Goal: Task Accomplishment & Management: Complete application form

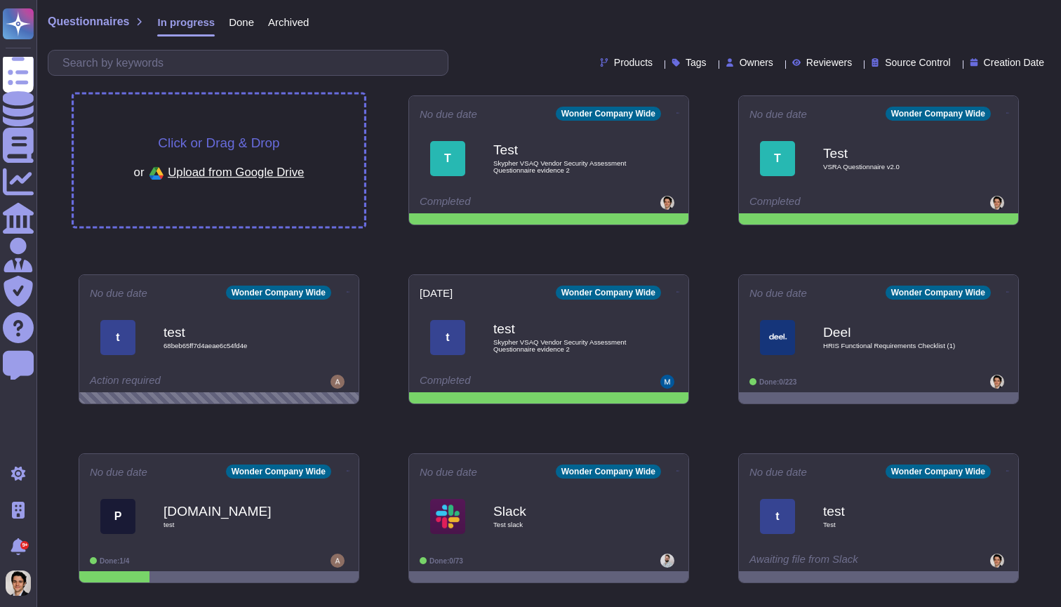
click at [337, 138] on div "Click or Drag & Drop or Upload from Google Drive" at bounding box center [219, 161] width 290 height 132
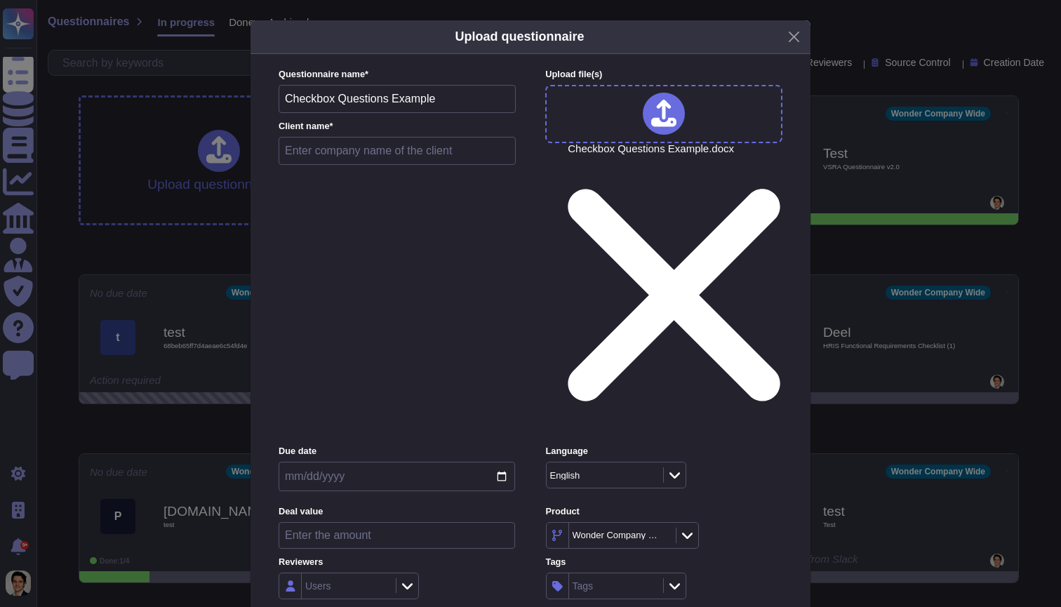
click at [437, 165] on input "text" at bounding box center [396, 151] width 237 height 28
type input "S"
type input "Skypher"
click at [586, 471] on div "English" at bounding box center [597, 475] width 95 height 9
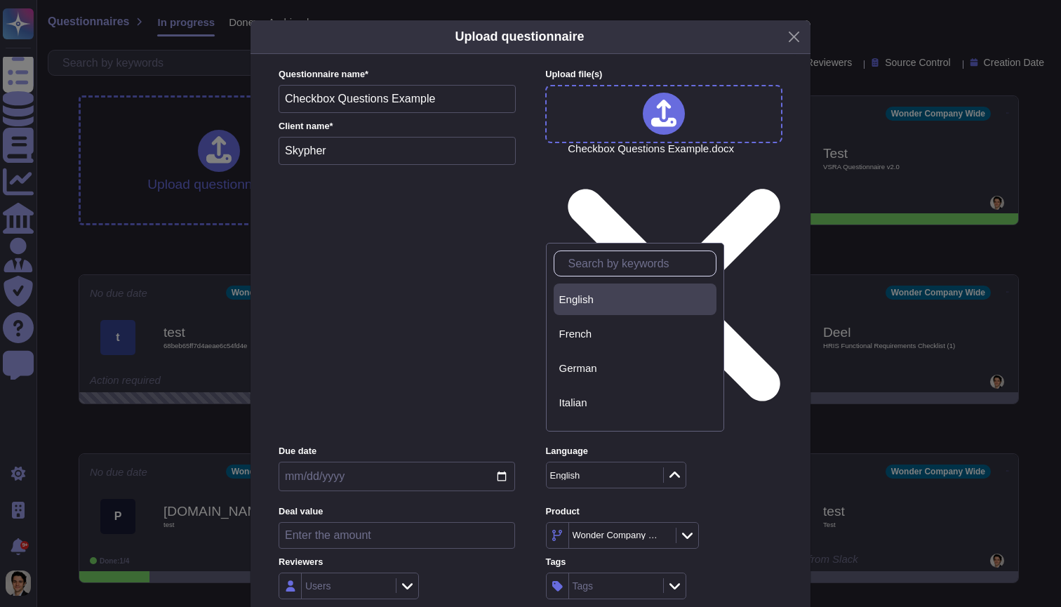
click at [604, 193] on form "Questionnaire name * Checkbox Questions Example Client name * Skypher Upload fi…" at bounding box center [530, 414] width 504 height 693
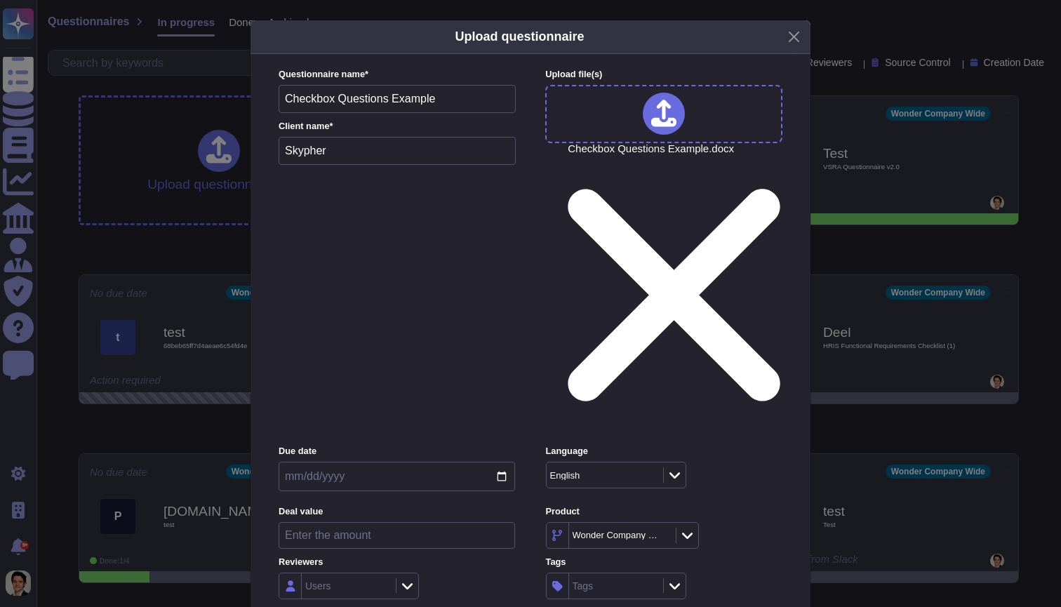
click at [667, 467] on div at bounding box center [674, 474] width 22 height 15
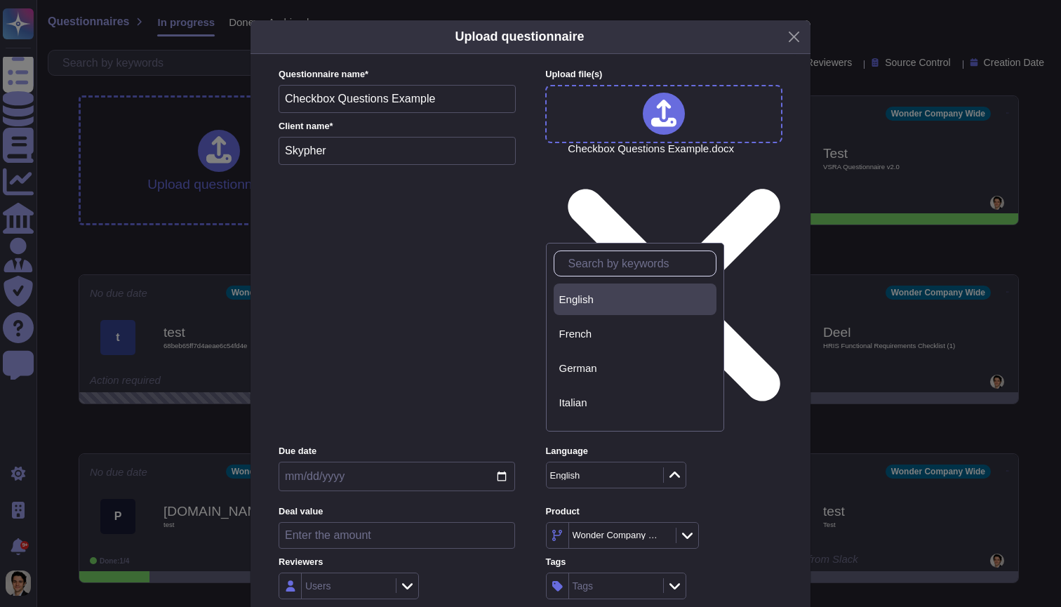
click at [668, 467] on div at bounding box center [674, 474] width 22 height 15
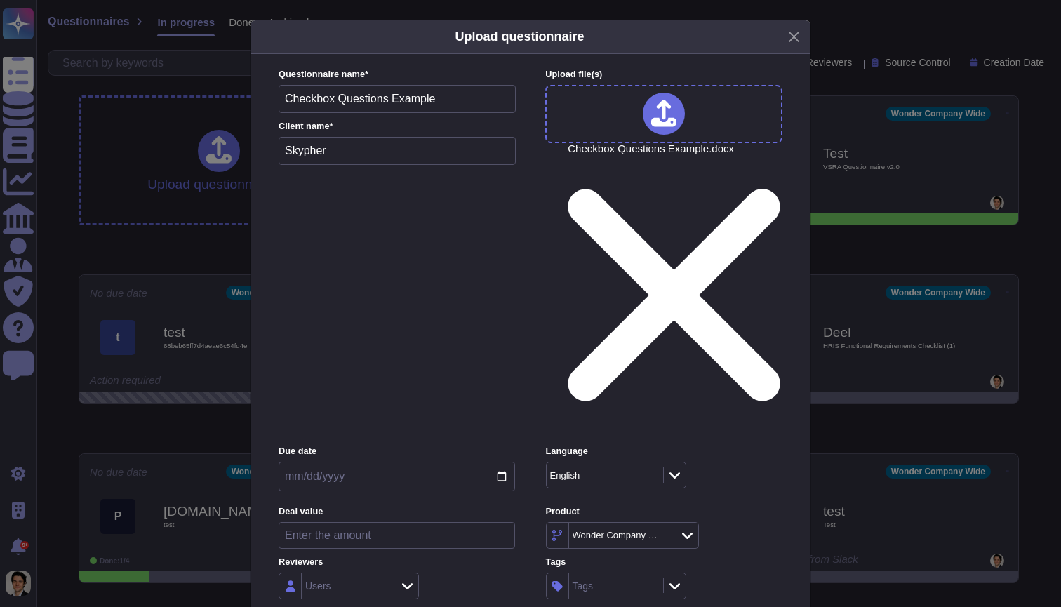
click at [678, 468] on icon at bounding box center [674, 475] width 11 height 14
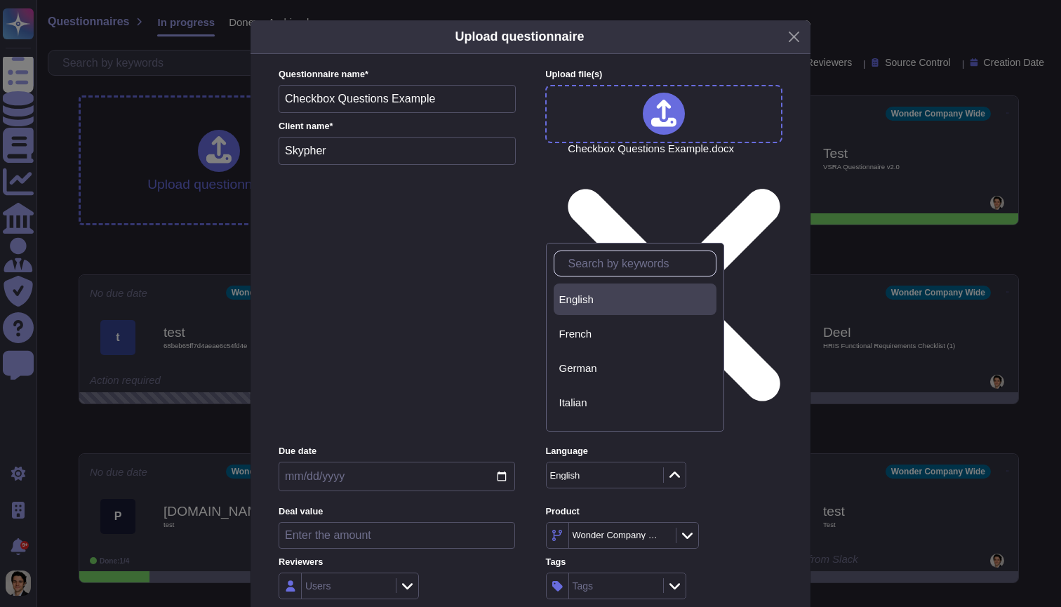
click at [745, 462] on div "English" at bounding box center [664, 475] width 236 height 27
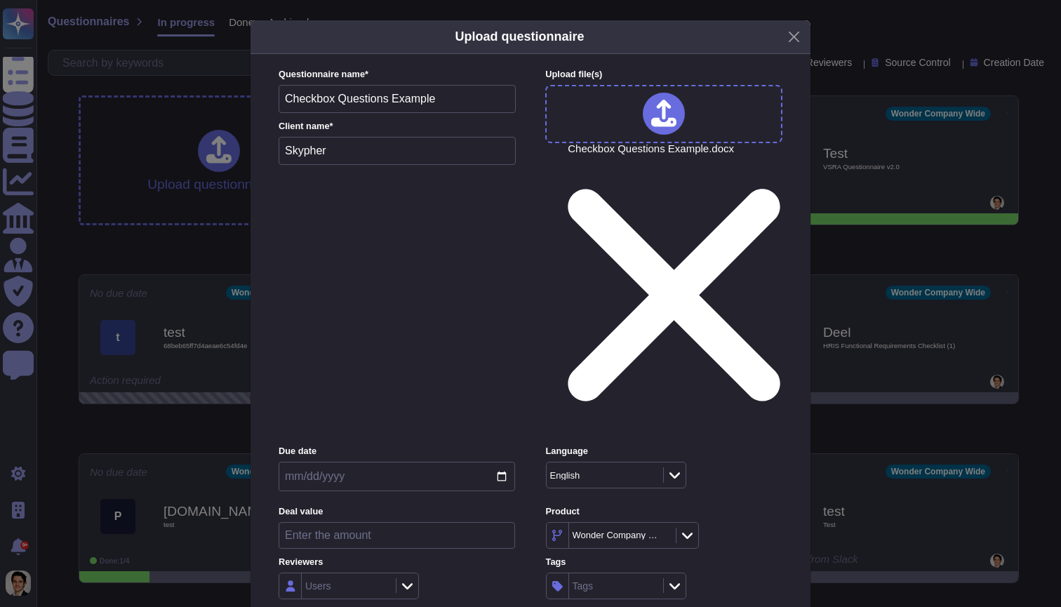
click at [698, 527] on div at bounding box center [686, 534] width 22 height 15
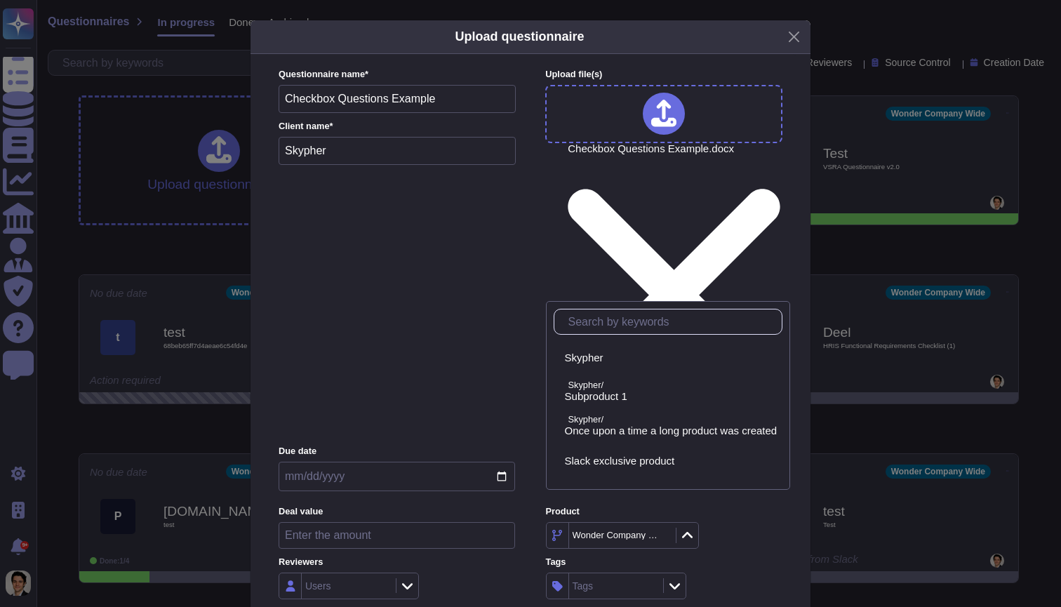
click at [698, 527] on div at bounding box center [686, 534] width 22 height 15
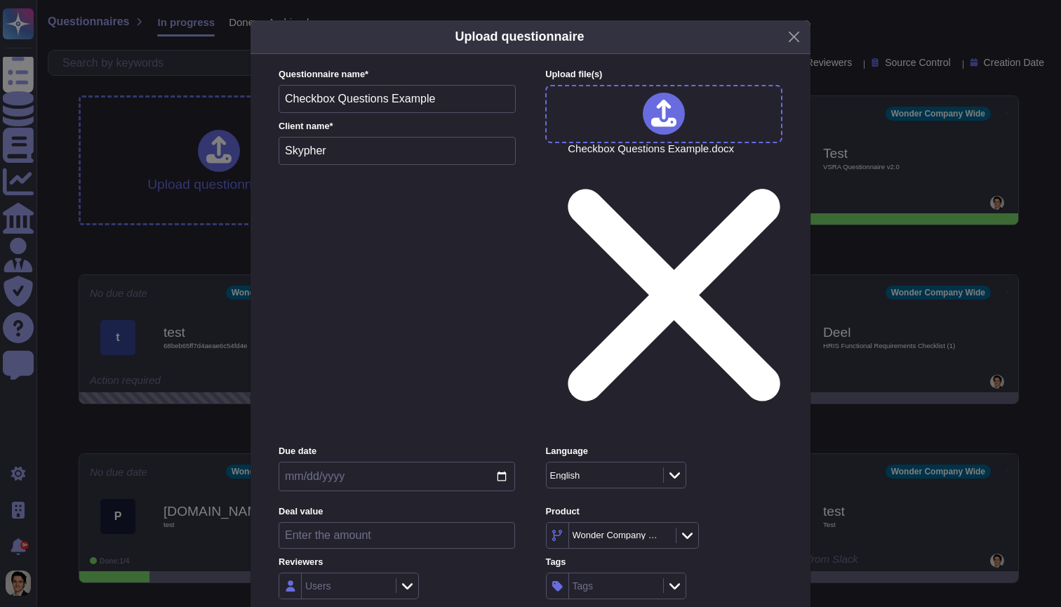
click at [682, 467] on div at bounding box center [674, 474] width 22 height 15
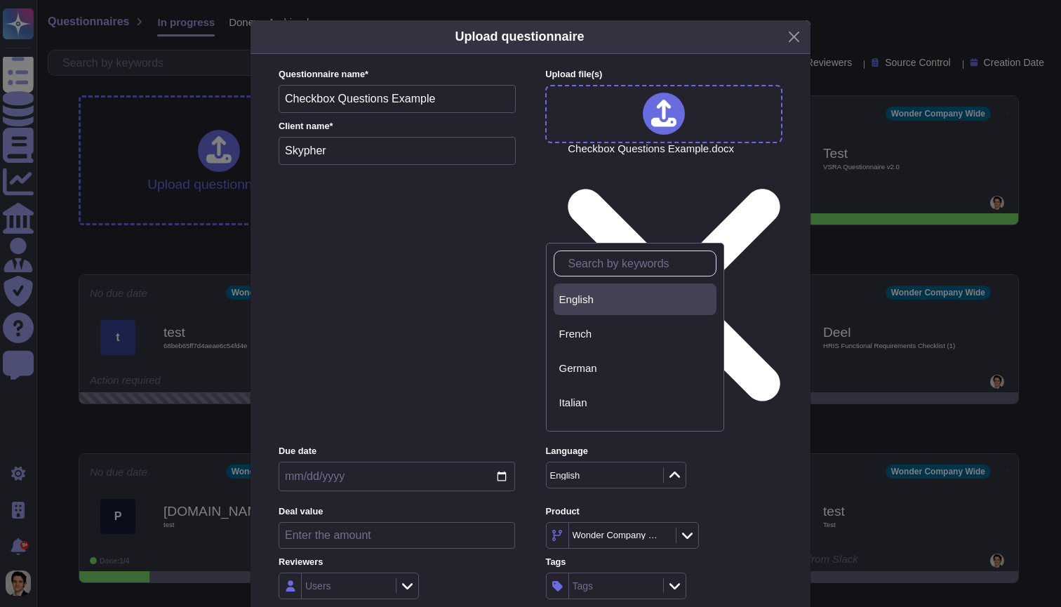
click at [682, 467] on div at bounding box center [674, 474] width 22 height 15
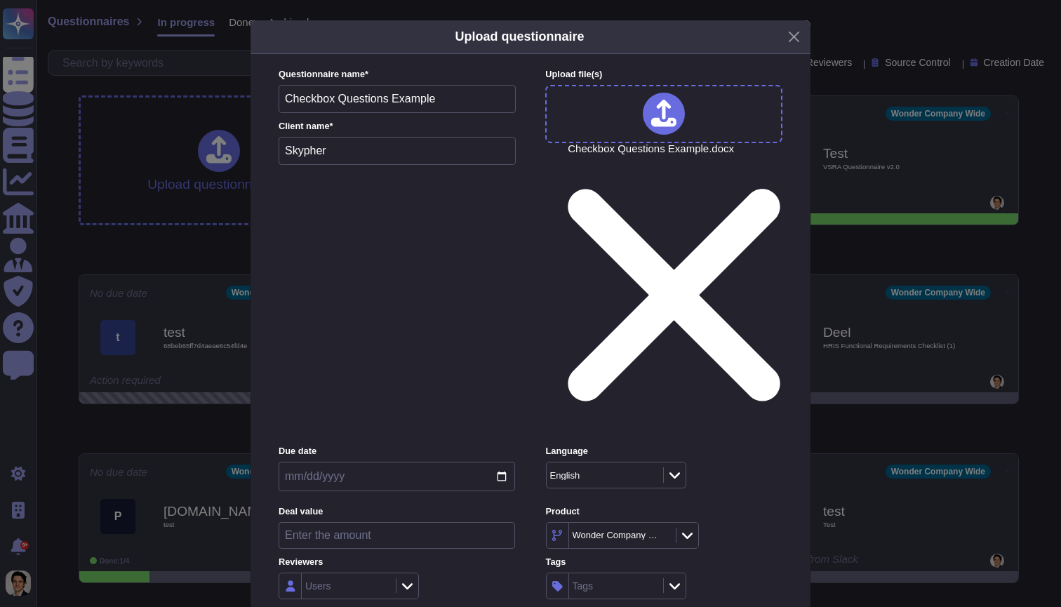
click at [398, 425] on div "Inside (<100 users)" at bounding box center [349, 424] width 114 height 13
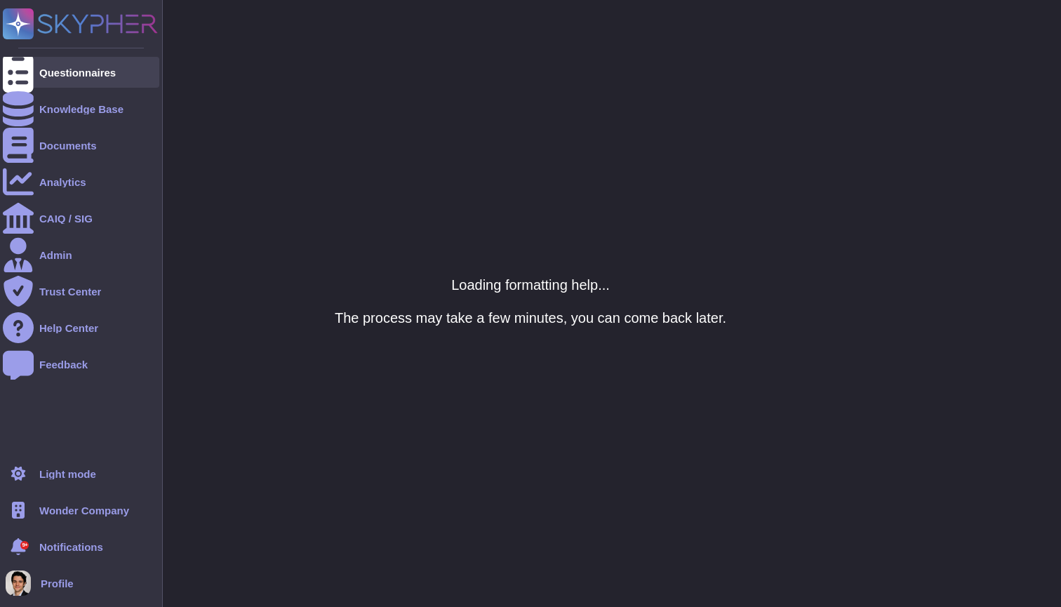
click at [29, 80] on div at bounding box center [18, 72] width 31 height 31
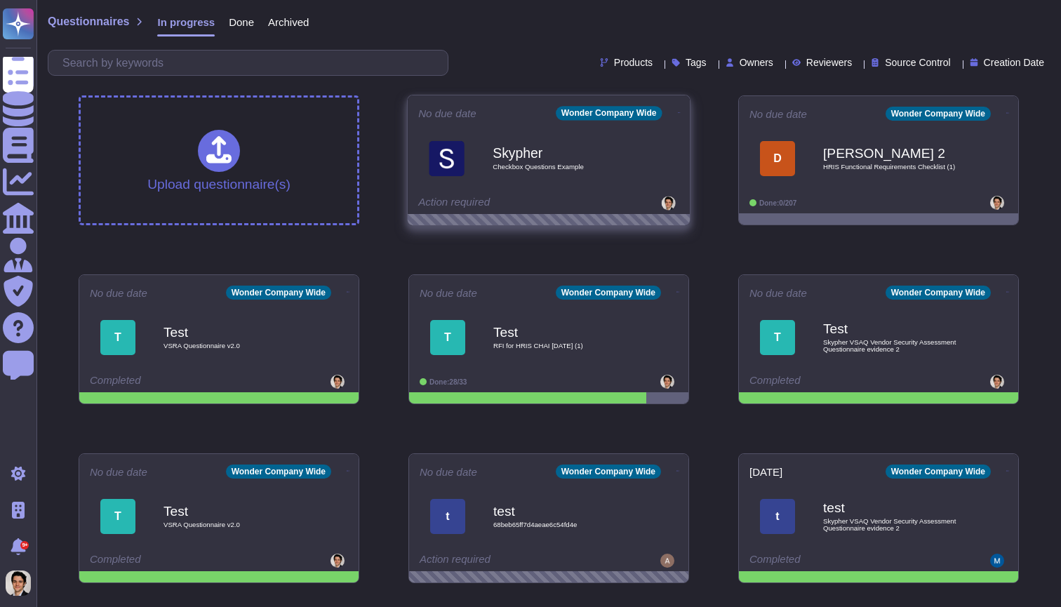
click at [513, 166] on span "Checkbox Questions Example" at bounding box center [563, 166] width 142 height 7
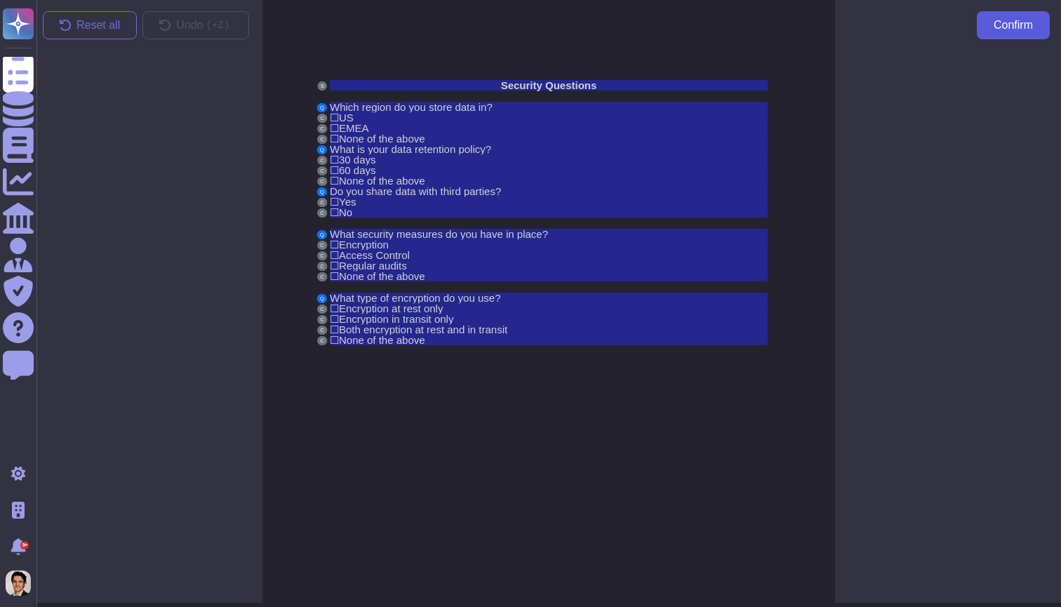
click at [1021, 27] on span "Confirm" at bounding box center [1012, 25] width 39 height 11
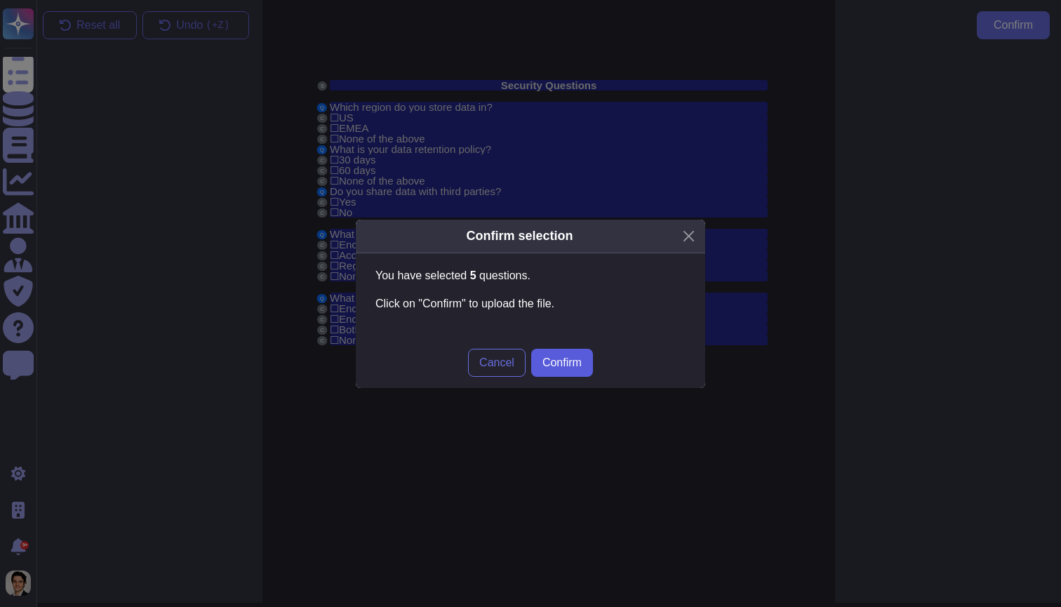
click at [574, 369] on button "Confirm" at bounding box center [562, 363] width 62 height 28
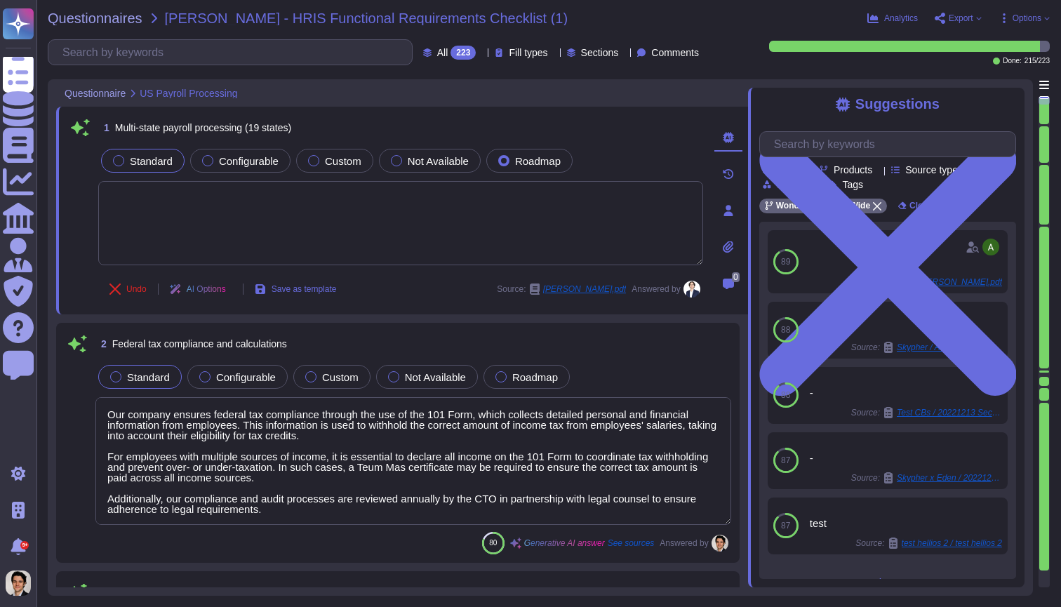
type textarea "Our company ensures federal tax compliance through the use of the 101 Form, whi…"
type textarea "Income Tax"
type textarea "We will send the payment straight to your bank account and send you a remittanc…"
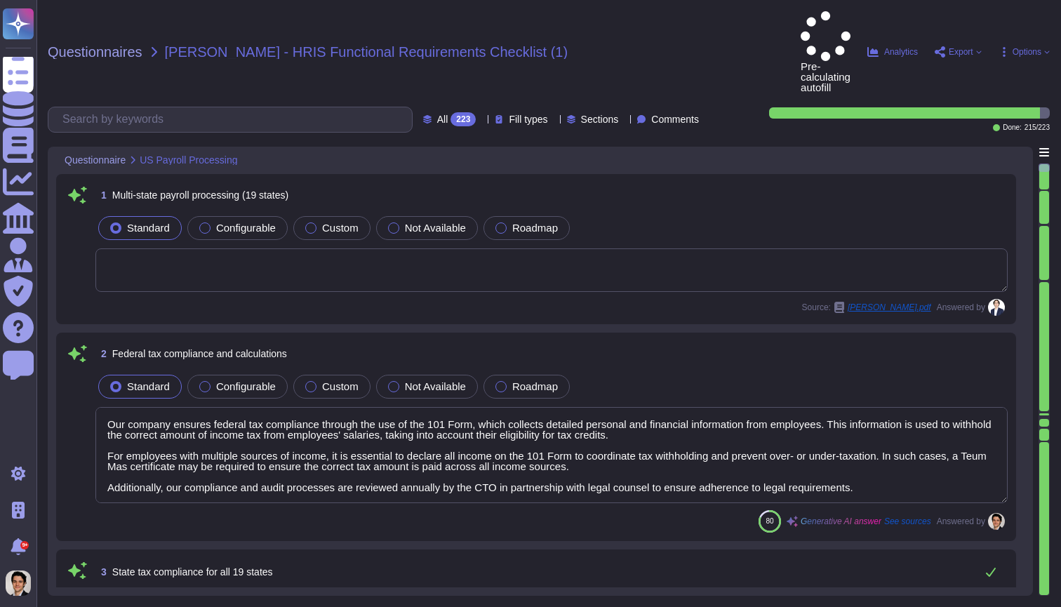
type textarea "Our company ensures federal tax compliance through the use of the 101 Form, whi…"
type textarea "Income Tax"
type textarea "We will send the payment straight to your bank account and send you a remittanc…"
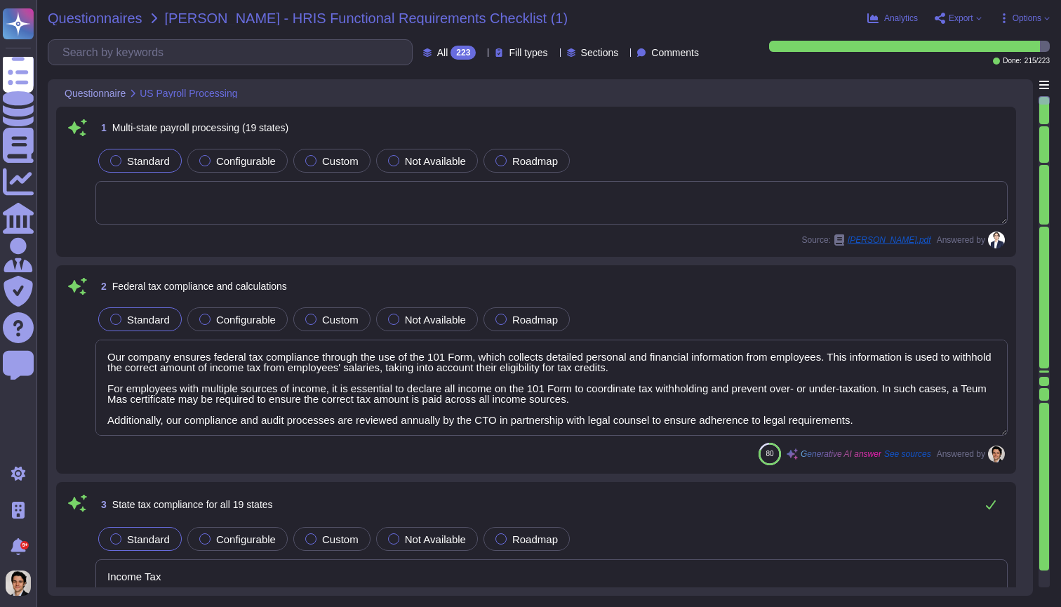
click at [120, 23] on span "Questionnaires" at bounding box center [95, 18] width 95 height 14
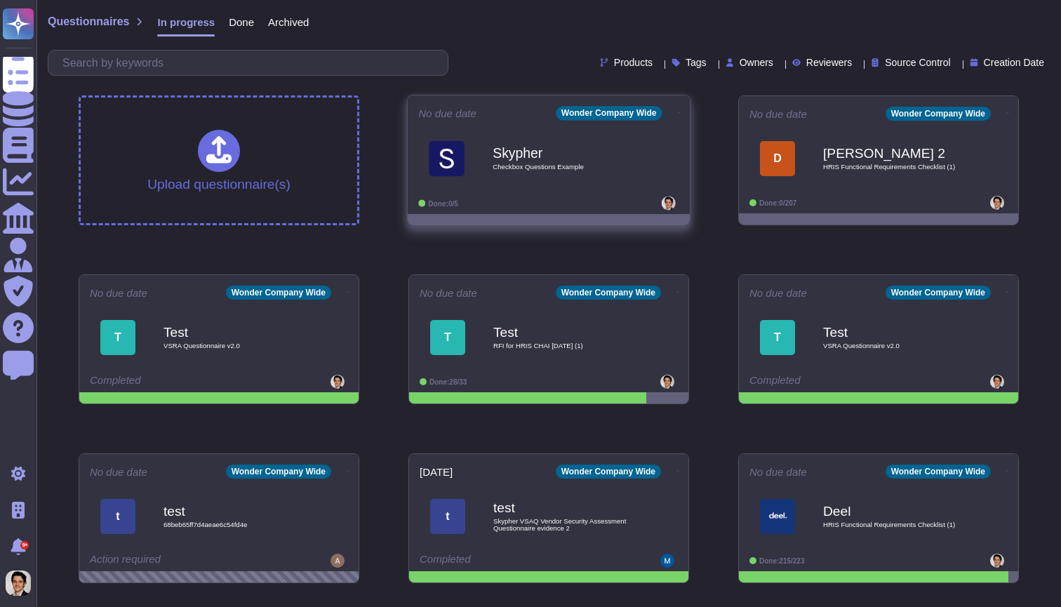
click at [517, 159] on b "Skypher" at bounding box center [563, 152] width 142 height 13
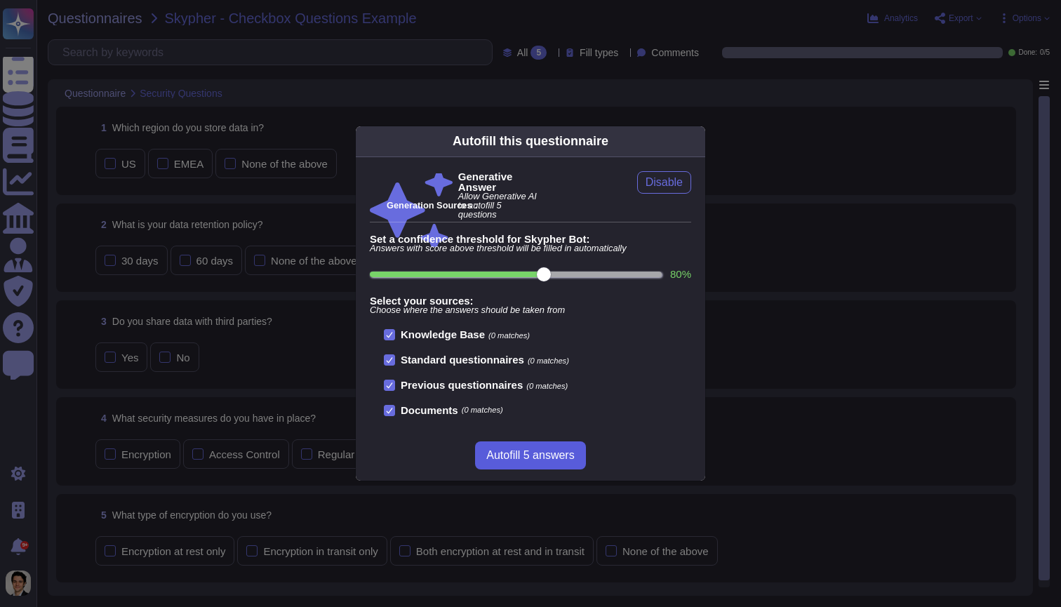
click at [537, 457] on span "Autofill 5 answers" at bounding box center [530, 455] width 88 height 11
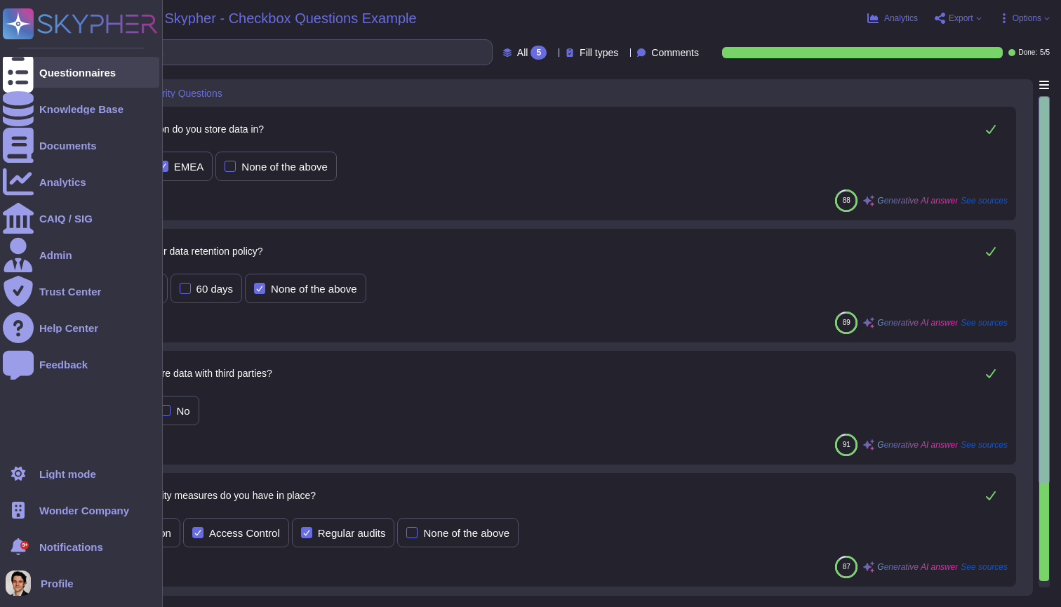
click at [21, 72] on icon at bounding box center [18, 72] width 31 height 41
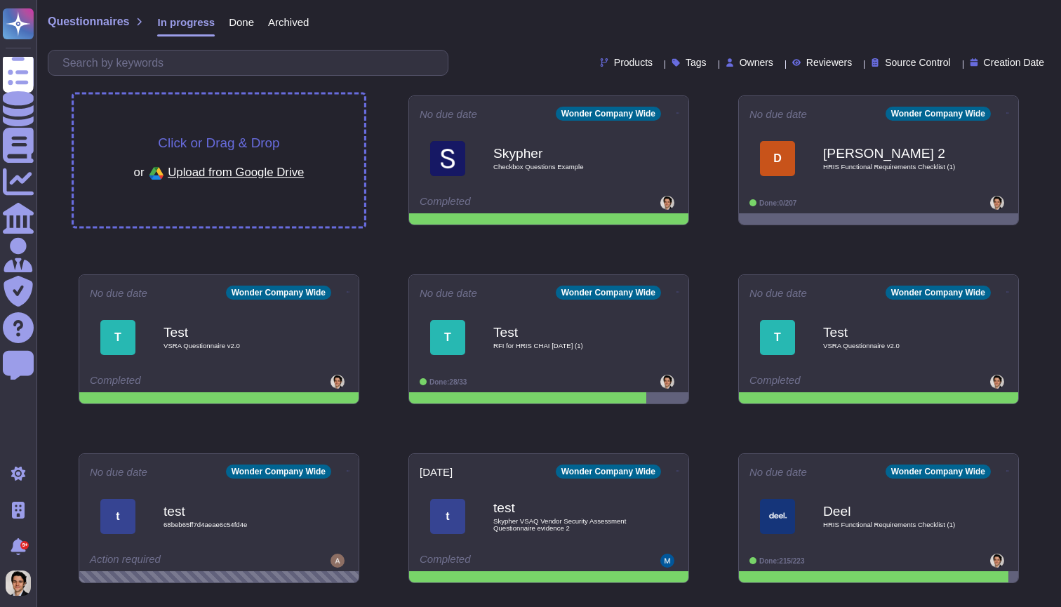
click at [311, 119] on div "Click or Drag & Drop or Upload from Google Drive" at bounding box center [219, 161] width 290 height 132
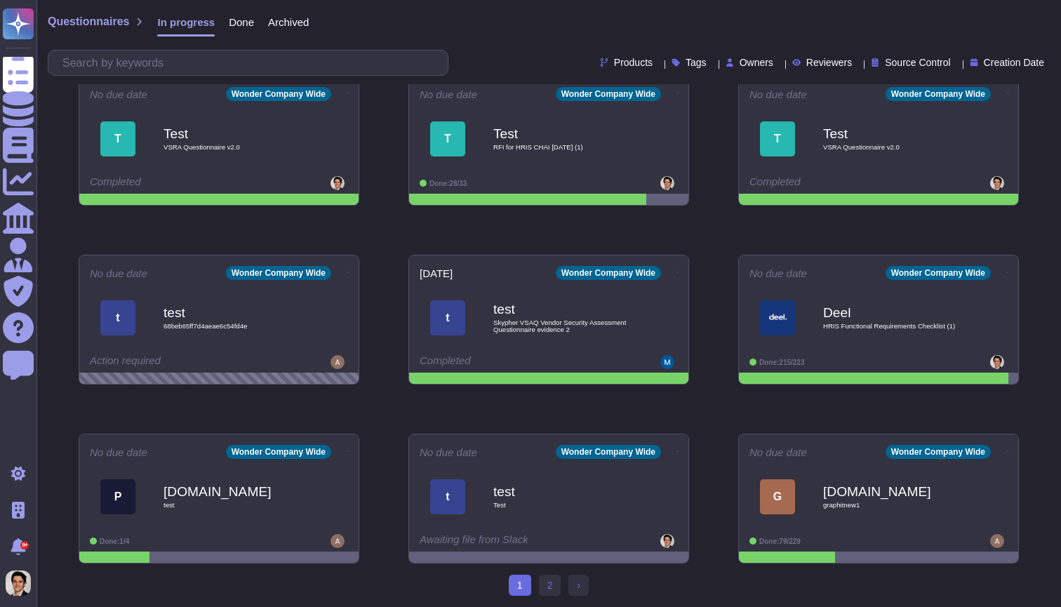
scroll to position [198, 0]
click at [178, 511] on div "Processunity.net test" at bounding box center [234, 496] width 142 height 57
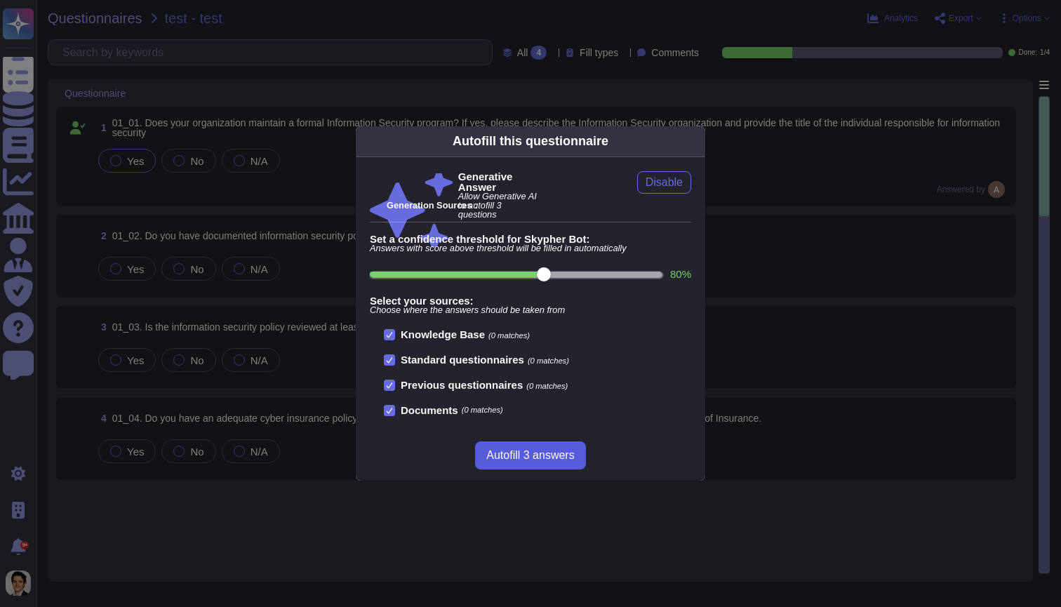
click at [522, 455] on span "Autofill 3 answers" at bounding box center [530, 455] width 88 height 11
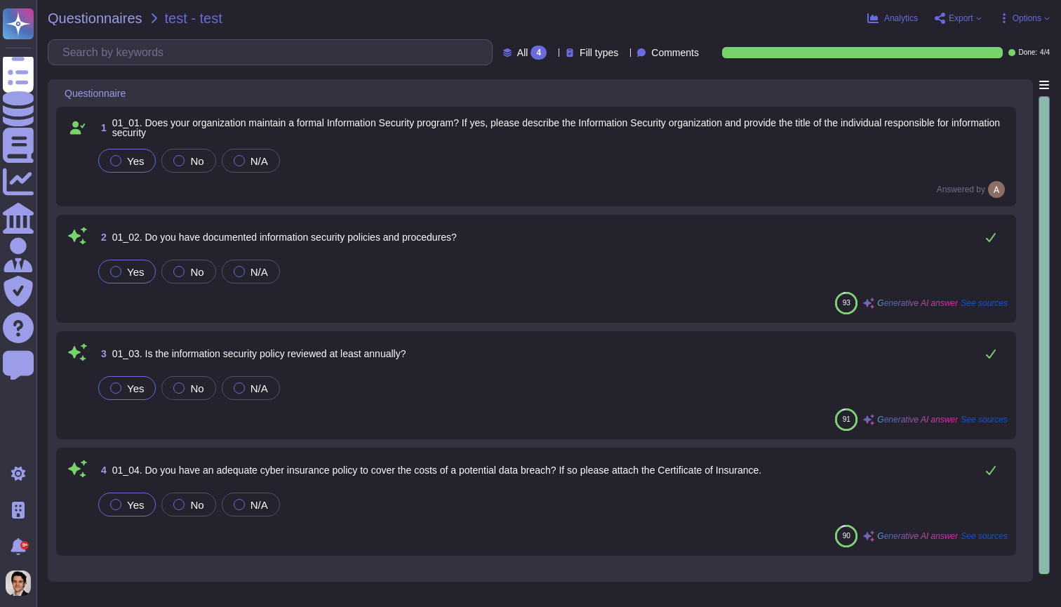
click at [558, 299] on div "93 Generative AI answer See sources" at bounding box center [551, 303] width 912 height 22
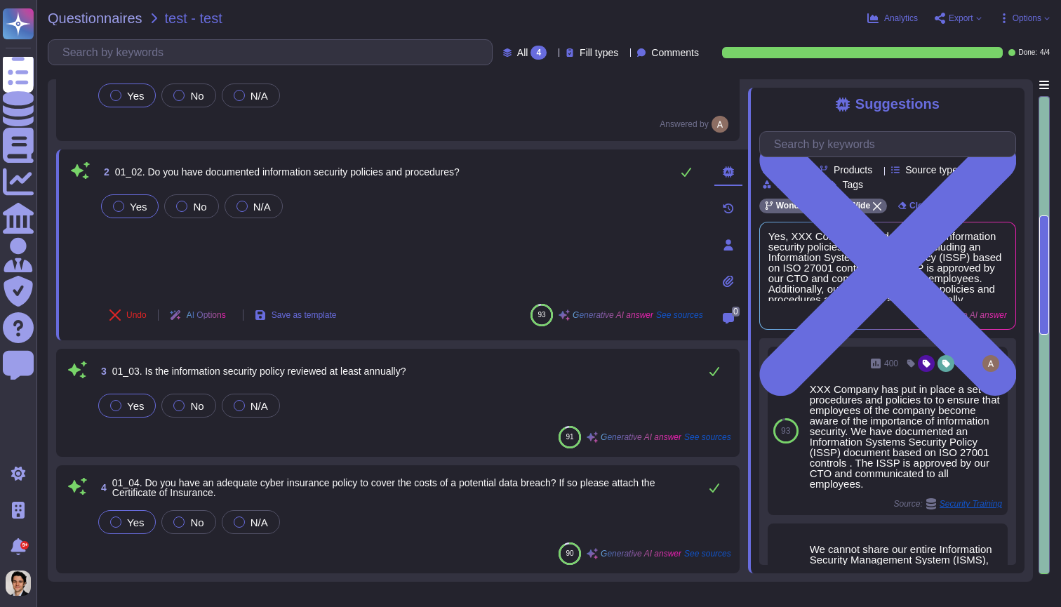
scroll to position [65, 0]
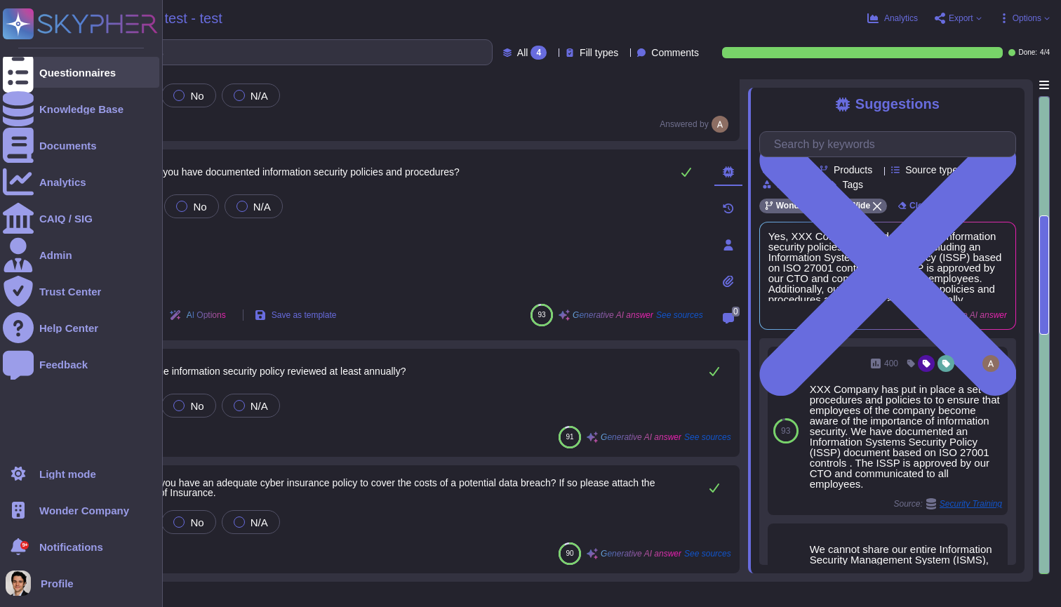
click at [24, 77] on icon at bounding box center [18, 72] width 31 height 41
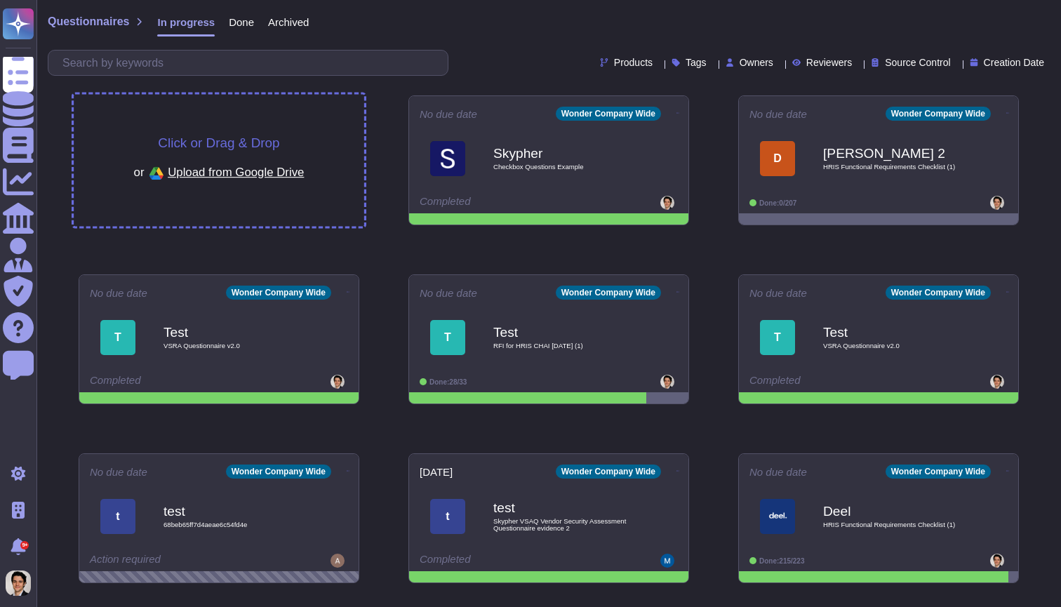
click at [307, 116] on div "Click or Drag & Drop or Upload from Google Drive" at bounding box center [219, 161] width 290 height 132
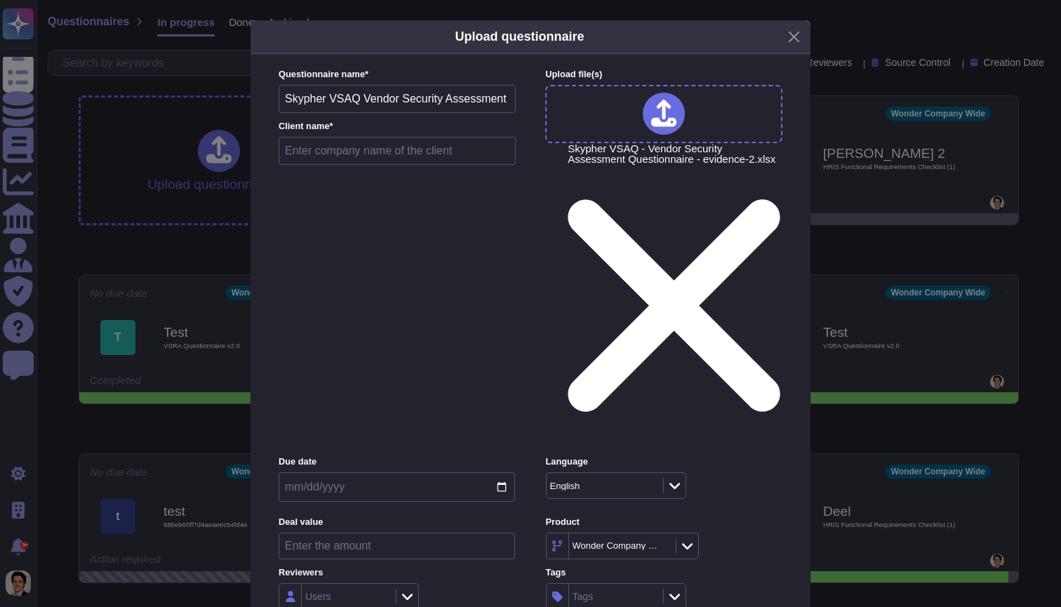
click at [349, 159] on input "text" at bounding box center [396, 151] width 237 height 28
type input "Test"
click at [367, 434] on div "Inside (<100 users)" at bounding box center [348, 426] width 125 height 32
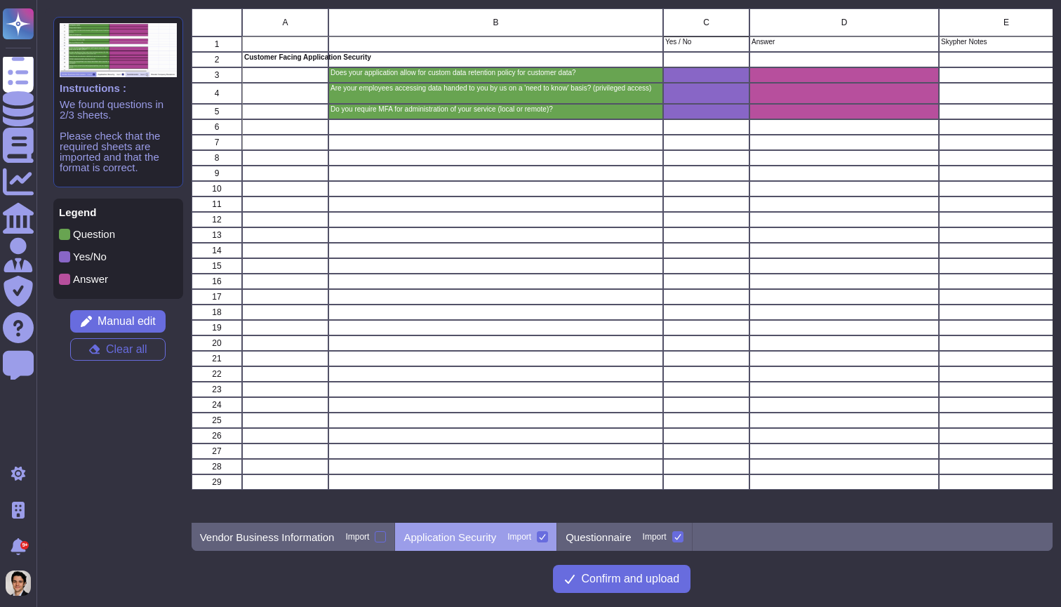
scroll to position [514, 861]
click at [616, 529] on div "Questionnaire Import" at bounding box center [624, 537] width 135 height 28
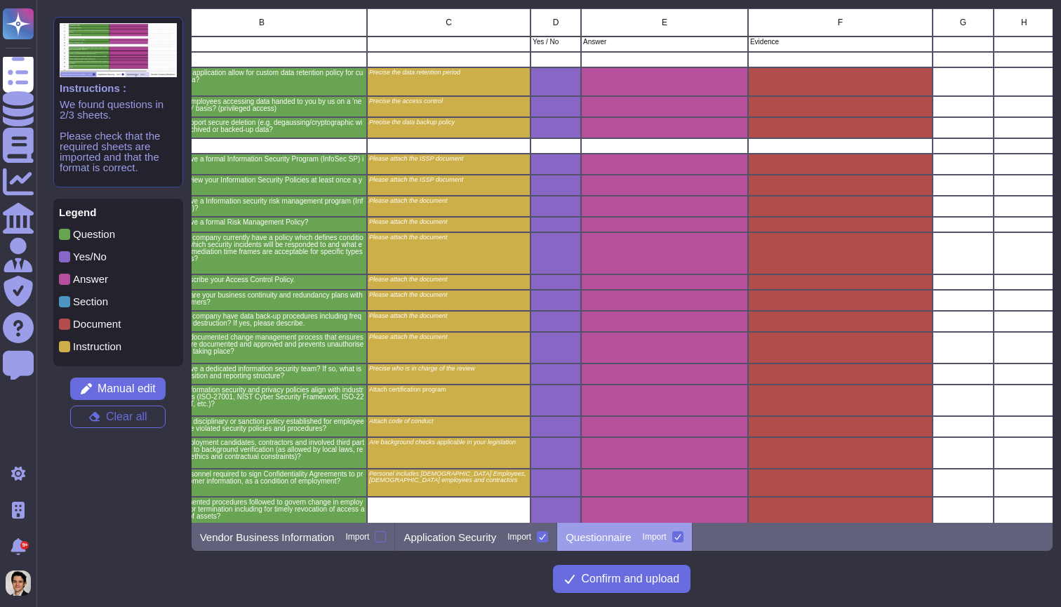
scroll to position [0, 349]
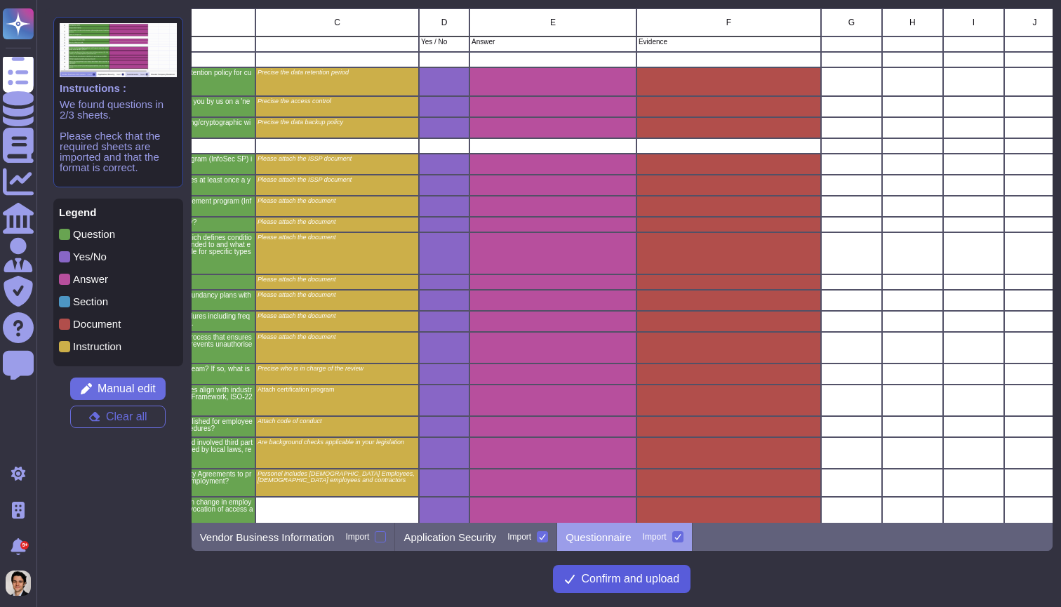
click at [646, 583] on span "Confirm and upload" at bounding box center [630, 578] width 98 height 11
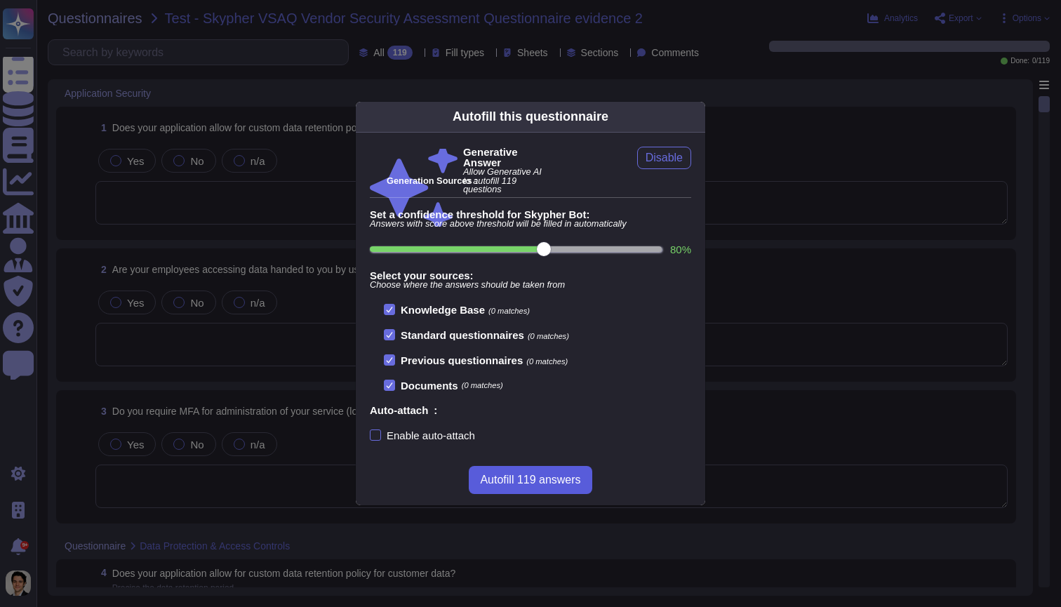
click at [538, 480] on span "Autofill 119 answers" at bounding box center [530, 479] width 100 height 11
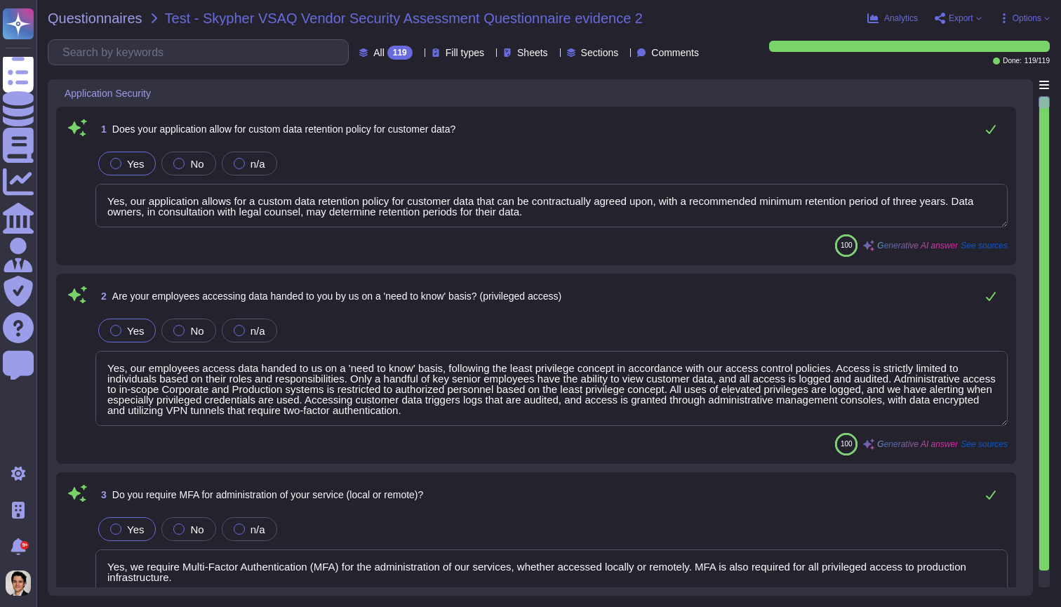
type textarea "Yes, our application allows for a custom data retention policy for customer dat…"
type textarea "Yes, our employees access data handed to us on a 'need to know' basis, followin…"
type textarea "Yes, we require Multi-Factor Authentication (MFA) for the administration of our…"
type textarea "Yes, our application allows for a custom data retention policy for customer dat…"
type textarea "Yes, our employees access data handed to us on a 'need to know' basis, followin…"
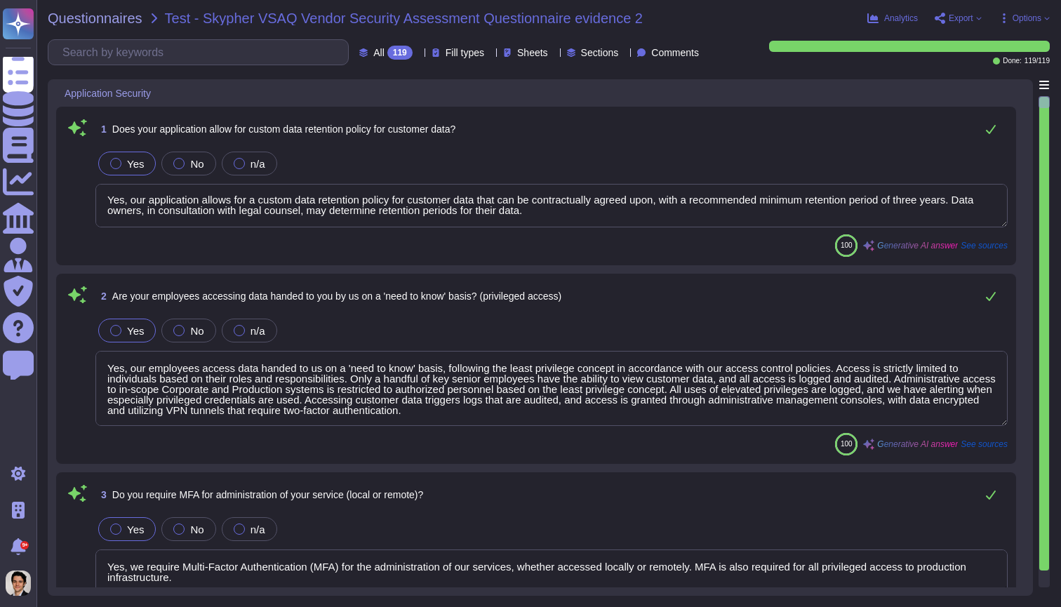
scroll to position [1, 0]
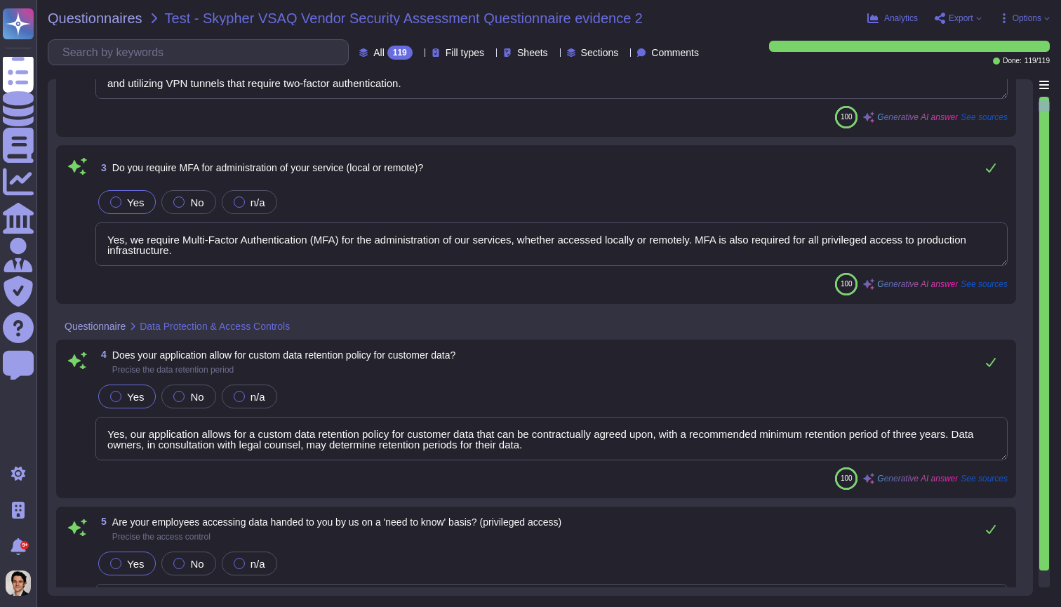
type textarea "Yes, we support secure deletion of archived or backed-up data, including method…"
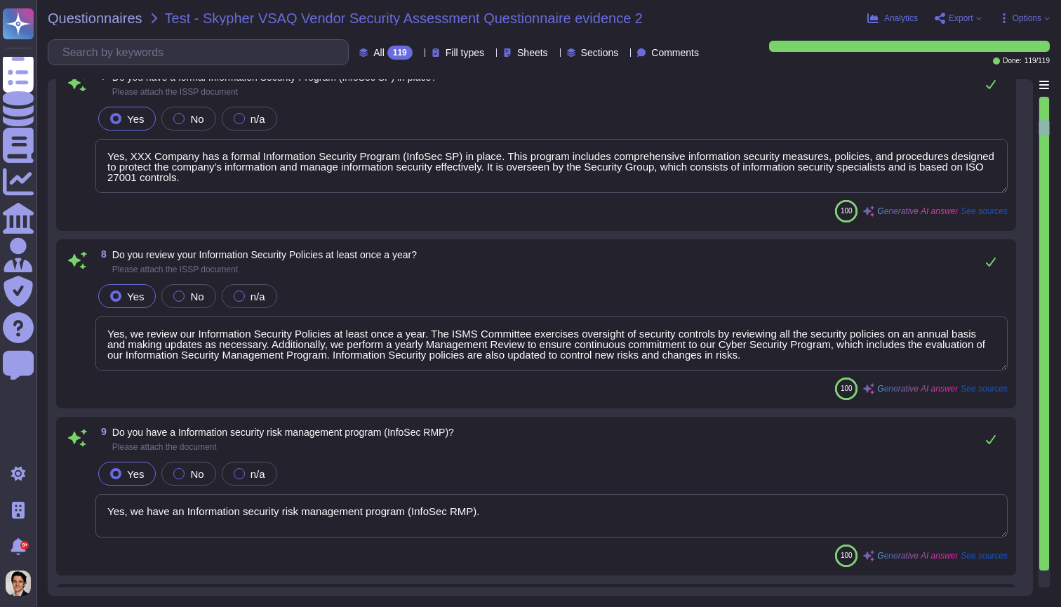
type textarea "Yes, XXX Company has a formal Information Security Program (InfoSec SP) in plac…"
type textarea "Yes, we review our Information Security Policies at least once a year. The ISMS…"
type textarea "Yes, we have an Information security risk management program (InfoSec RMP)."
type textarea "Yes, we have a formal Risk Management Policy in place. This policy is designed …"
type textarea "No, XXX Company does not have a policy that defines conditions under which secu…"
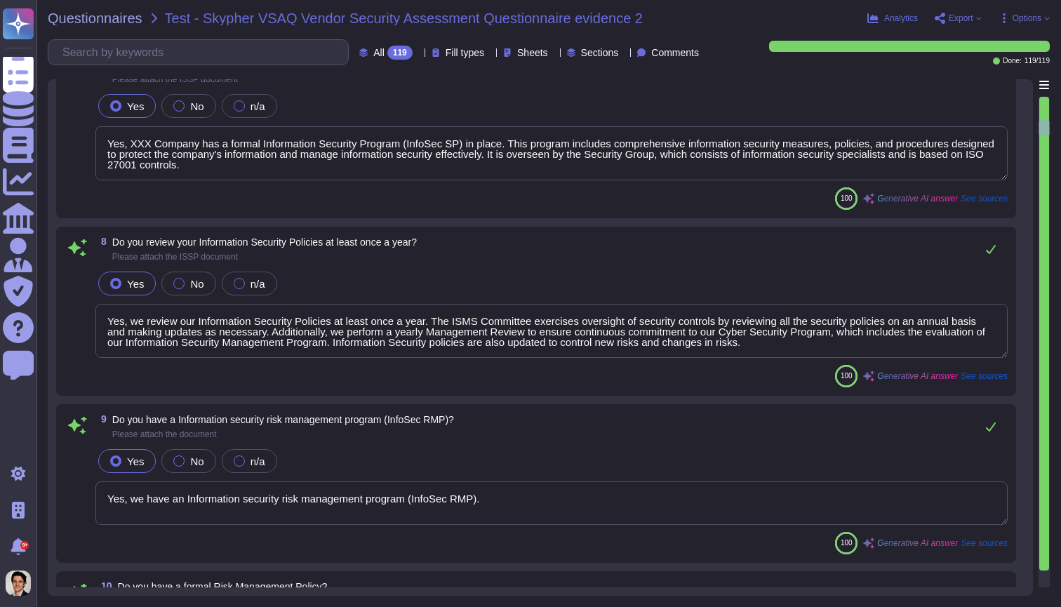
scroll to position [1131, 0]
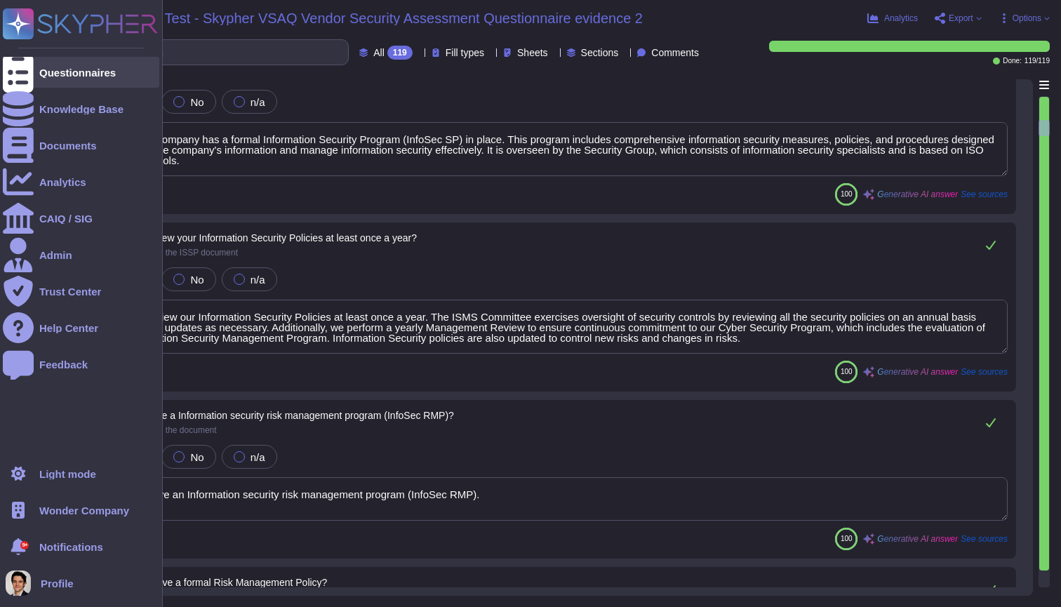
click at [39, 65] on div "Questionnaires" at bounding box center [81, 72] width 156 height 31
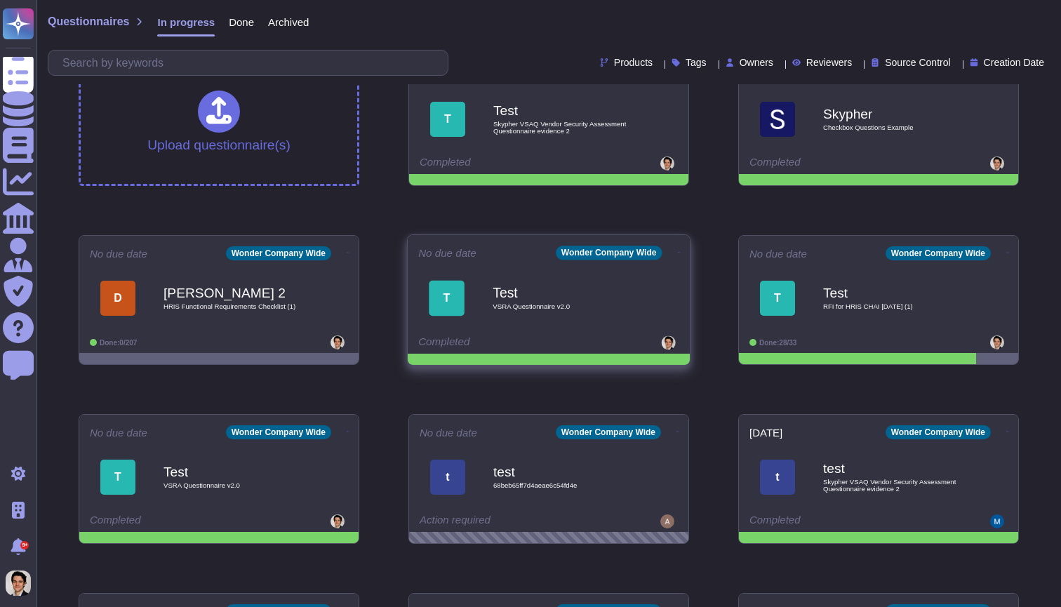
scroll to position [39, 0]
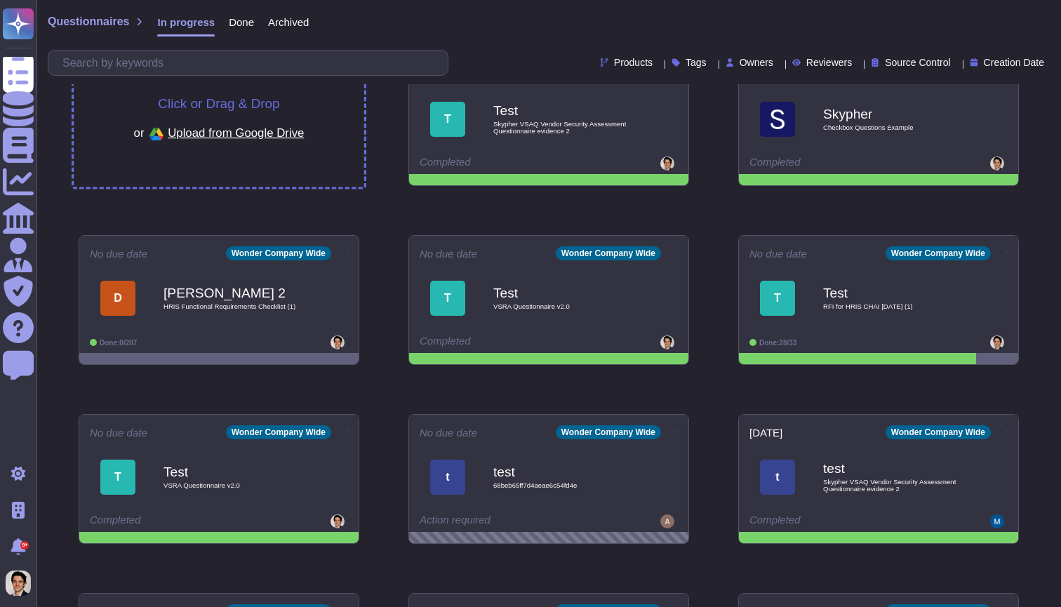
click at [307, 153] on div "Click or Drag & Drop or Upload from Google Drive" at bounding box center [219, 121] width 290 height 132
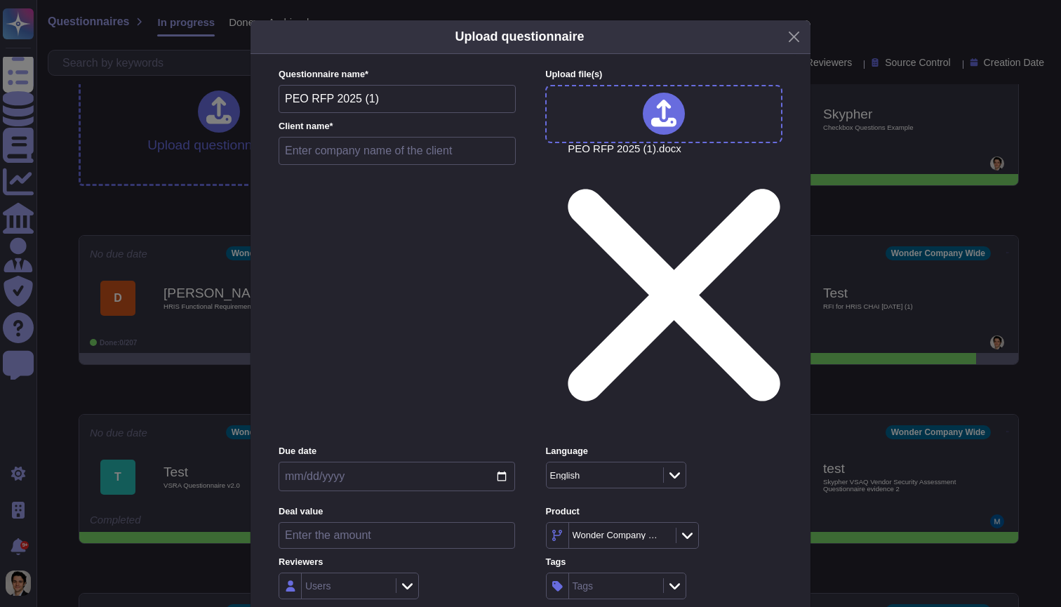
click at [374, 165] on input "text" at bounding box center [396, 151] width 237 height 28
type input "Test"
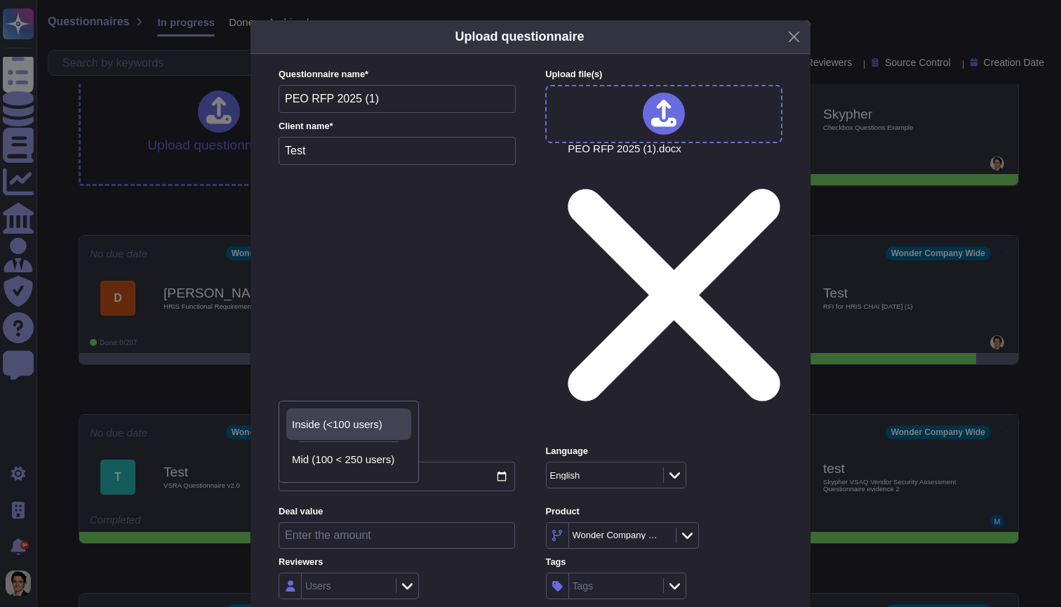
click at [379, 419] on span "Inside (<100 users)" at bounding box center [337, 424] width 90 height 13
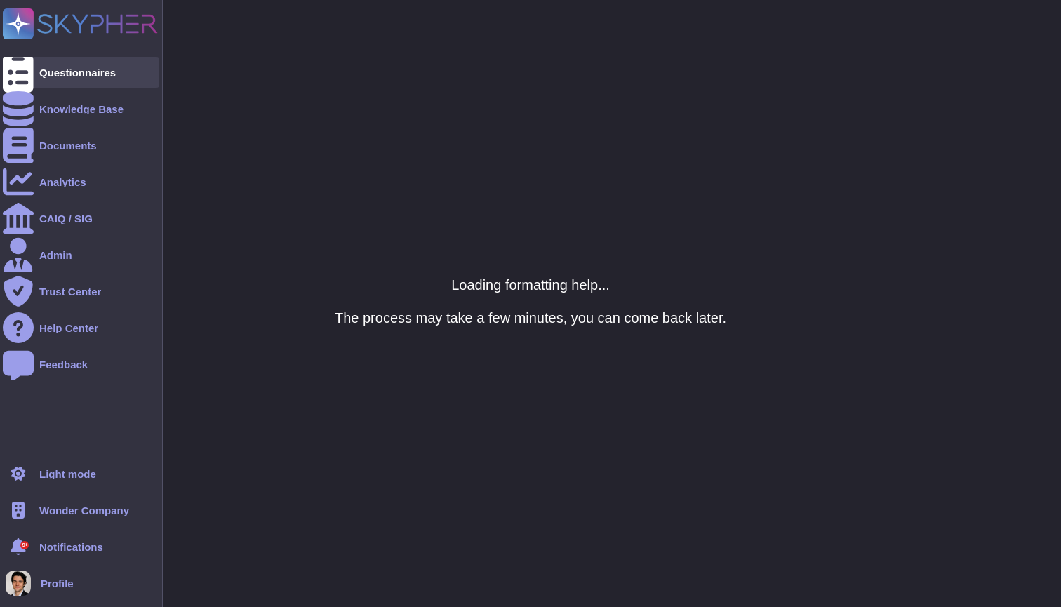
click at [19, 70] on icon at bounding box center [18, 72] width 31 height 41
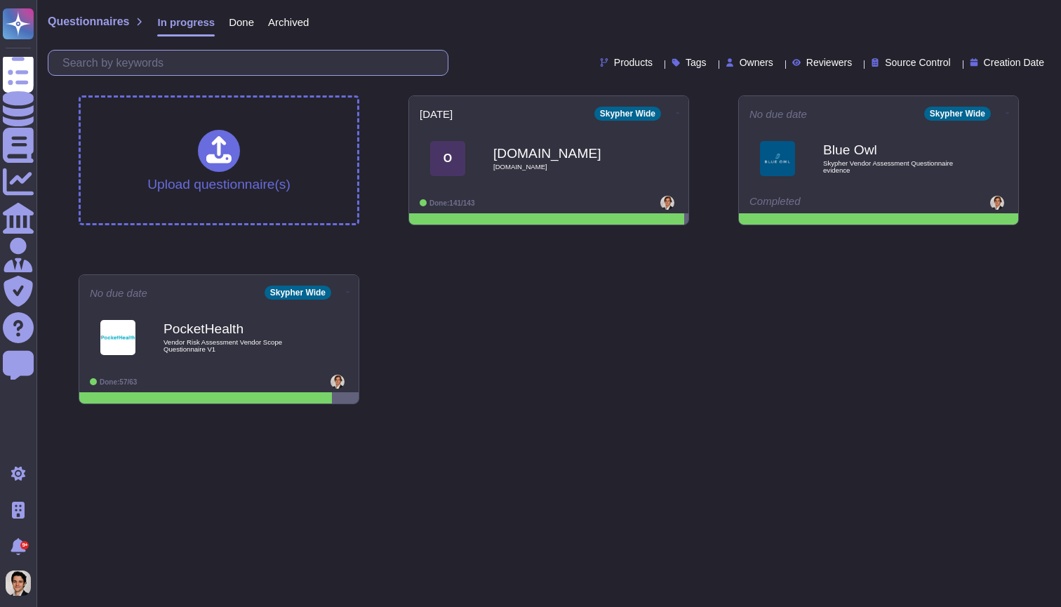
click at [281, 55] on input "text" at bounding box center [251, 63] width 392 height 25
click at [1007, 112] on icon at bounding box center [1008, 112] width 3 height 1
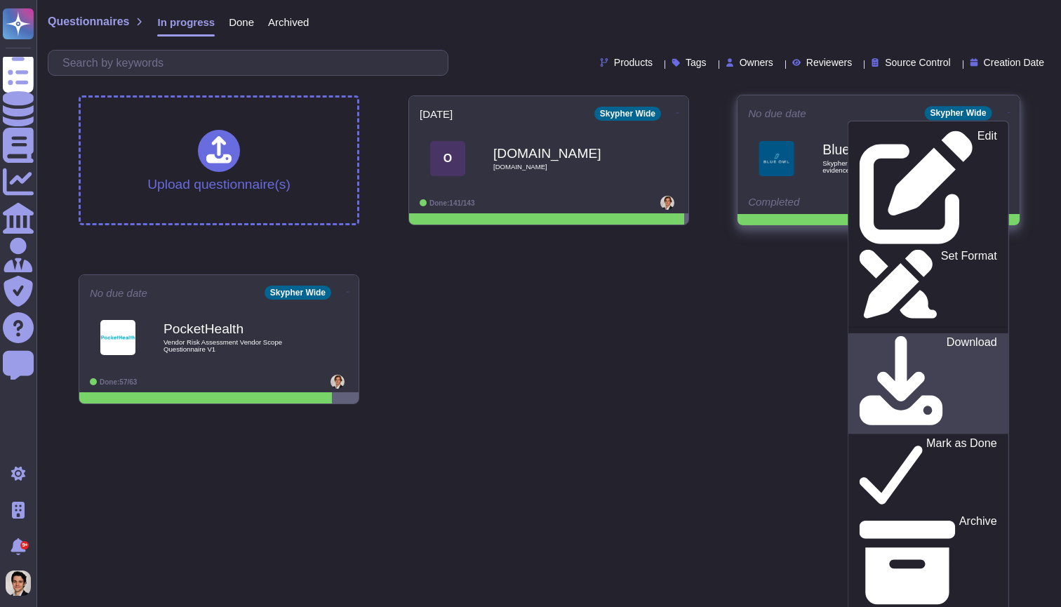
click at [917, 336] on div "Download" at bounding box center [927, 383] width 137 height 95
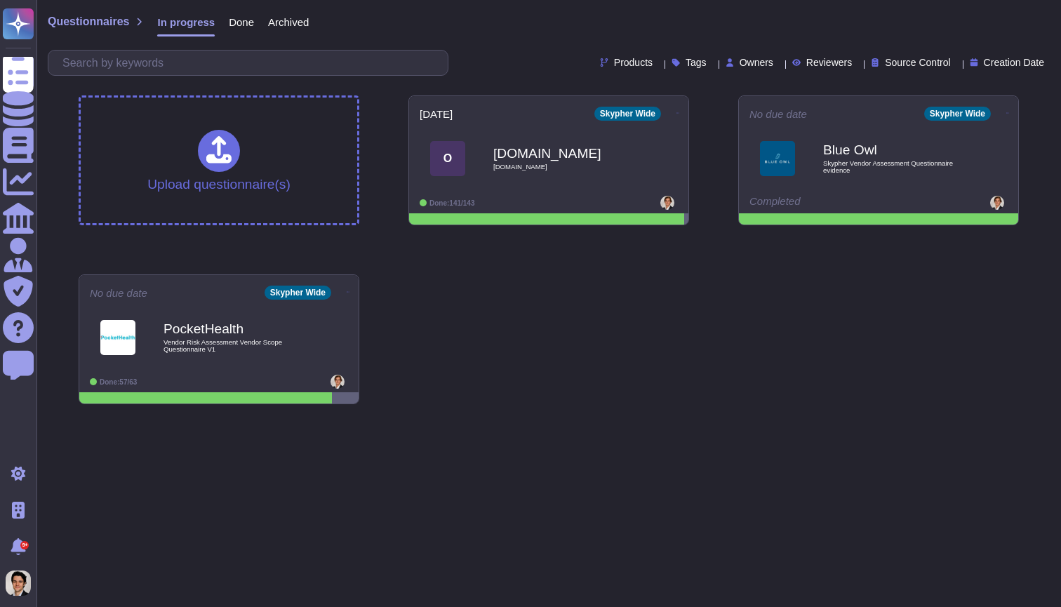
click at [712, 398] on div "Upload questionnaire(s) 2025-09-18 Skypher Wide O Onetrust.com smartpaytech.com…" at bounding box center [548, 249] width 962 height 331
